Goal: Information Seeking & Learning: Learn about a topic

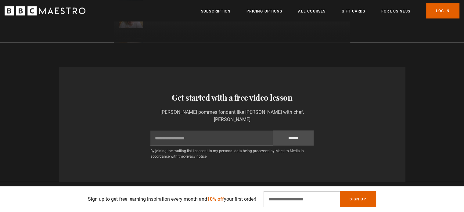
scroll to position [1068, 0]
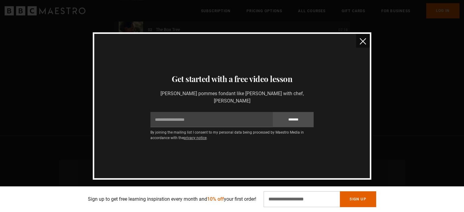
click at [360, 44] on img "close" at bounding box center [363, 41] width 6 height 6
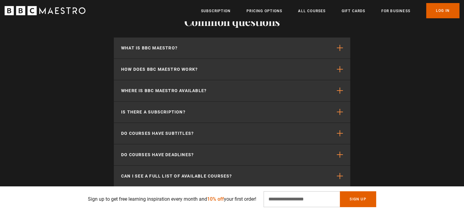
scroll to position [2196, 0]
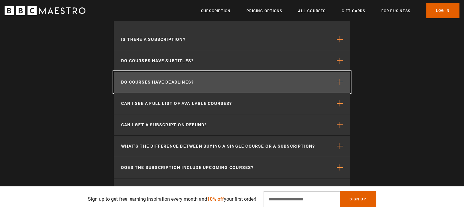
click at [159, 72] on button "Do courses have deadlines?" at bounding box center [232, 82] width 236 height 21
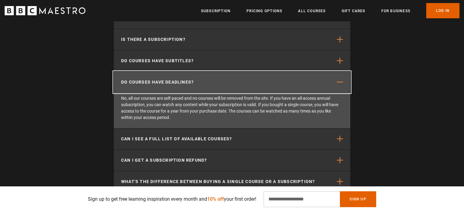
click at [156, 72] on button "Do courses have deadlines?" at bounding box center [232, 82] width 236 height 21
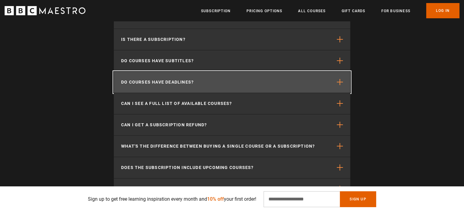
click at [156, 72] on button "Do courses have deadlines?" at bounding box center [232, 82] width 236 height 21
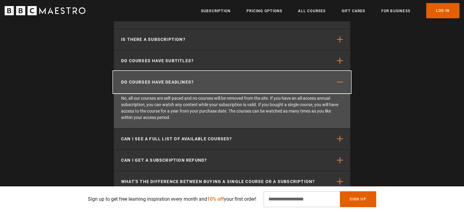
click at [156, 72] on button "Do courses have deadlines?" at bounding box center [232, 82] width 236 height 21
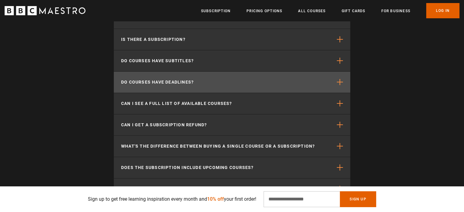
scroll to position [0, 239]
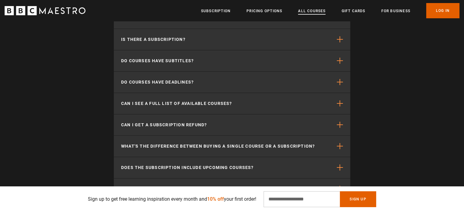
click at [312, 12] on link "All Courses" at bounding box center [311, 11] width 27 height 6
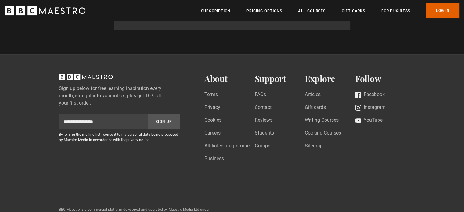
scroll to position [2393, 0]
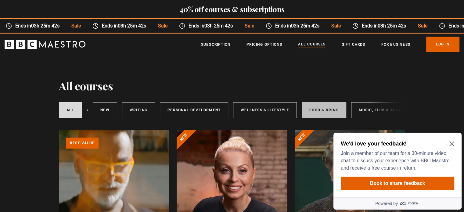
click at [324, 112] on link "Food & Drink" at bounding box center [324, 110] width 44 height 16
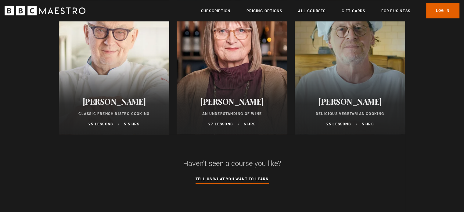
scroll to position [397, 0]
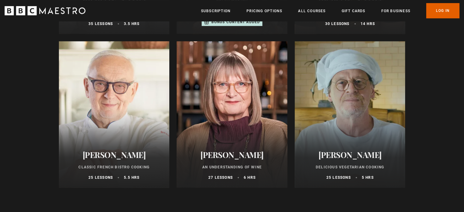
click at [367, 125] on div at bounding box center [350, 114] width 111 height 146
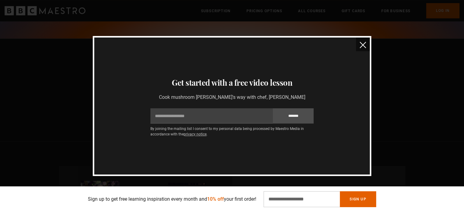
click at [359, 44] on button "close" at bounding box center [363, 45] width 14 height 14
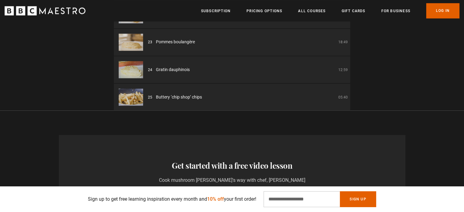
scroll to position [0, 559]
